Goal: Task Accomplishment & Management: Complete application form

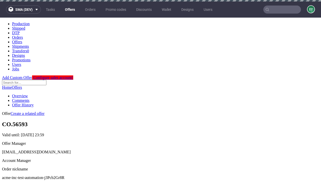
scroll to position [2, 0]
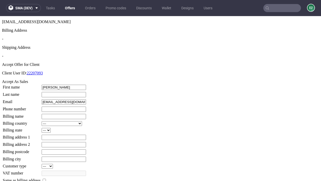
type input "[PERSON_NAME]"
type input "1509813888"
type input "[PERSON_NAME].[PERSON_NAME]"
select select "13"
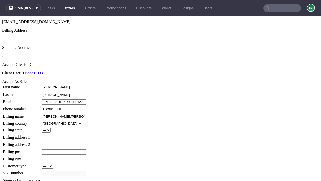
type input "[PERSON_NAME].[PERSON_NAME]"
type input "61 [PERSON_NAME] View"
select select "132"
type input "61 [PERSON_NAME] View"
type input "UG34 0WR"
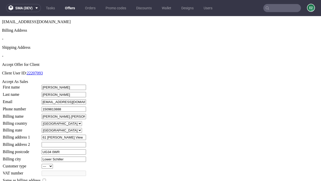
type input "Lower Schiller"
click at [46, 179] on input "checkbox" at bounding box center [44, 180] width 3 height 3
checkbox input "true"
type input "[PERSON_NAME].[PERSON_NAME]"
select select "13"
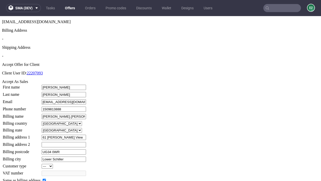
type input "61 [PERSON_NAME] View"
type input "UG34 0WR"
type input "Lower Schiller"
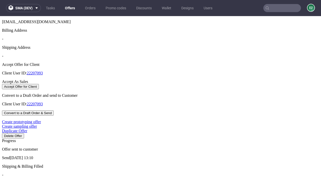
select select "13"
select select "132"
select select "13"
select select "132"
